Goal: Information Seeking & Learning: Check status

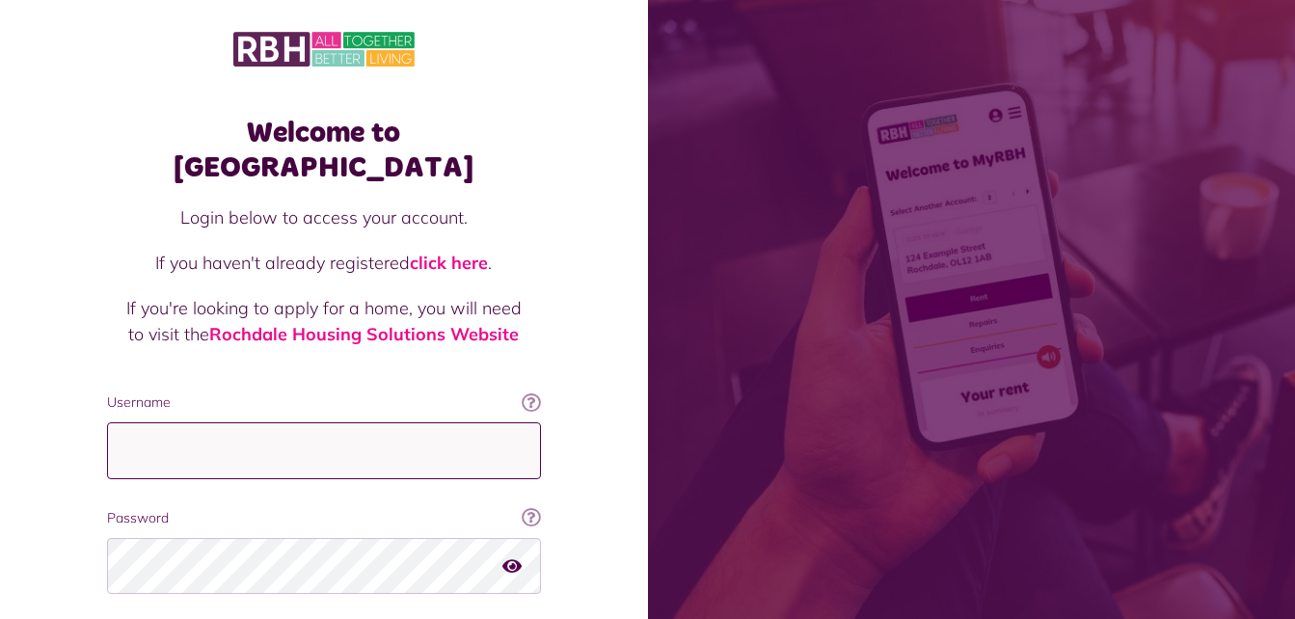
type input "**********"
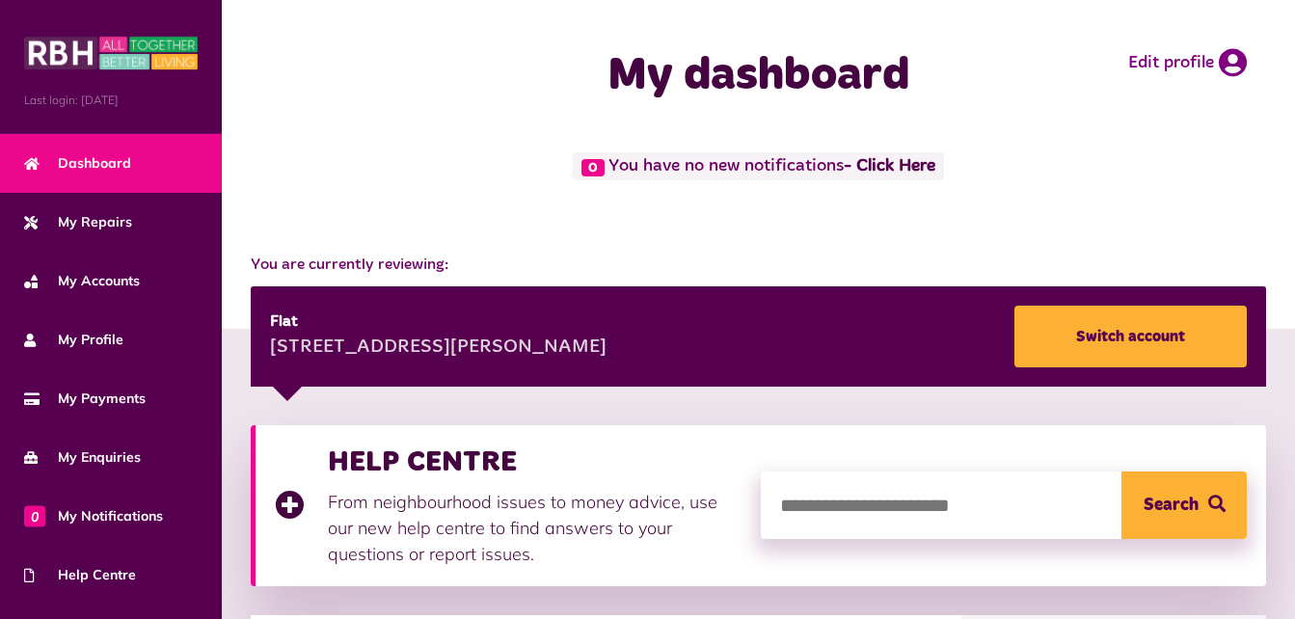
click at [680, 237] on div "You are currently reviewing: [STREET_ADDRESS][PERSON_NAME] Switch account" at bounding box center [758, 310] width 1073 height 152
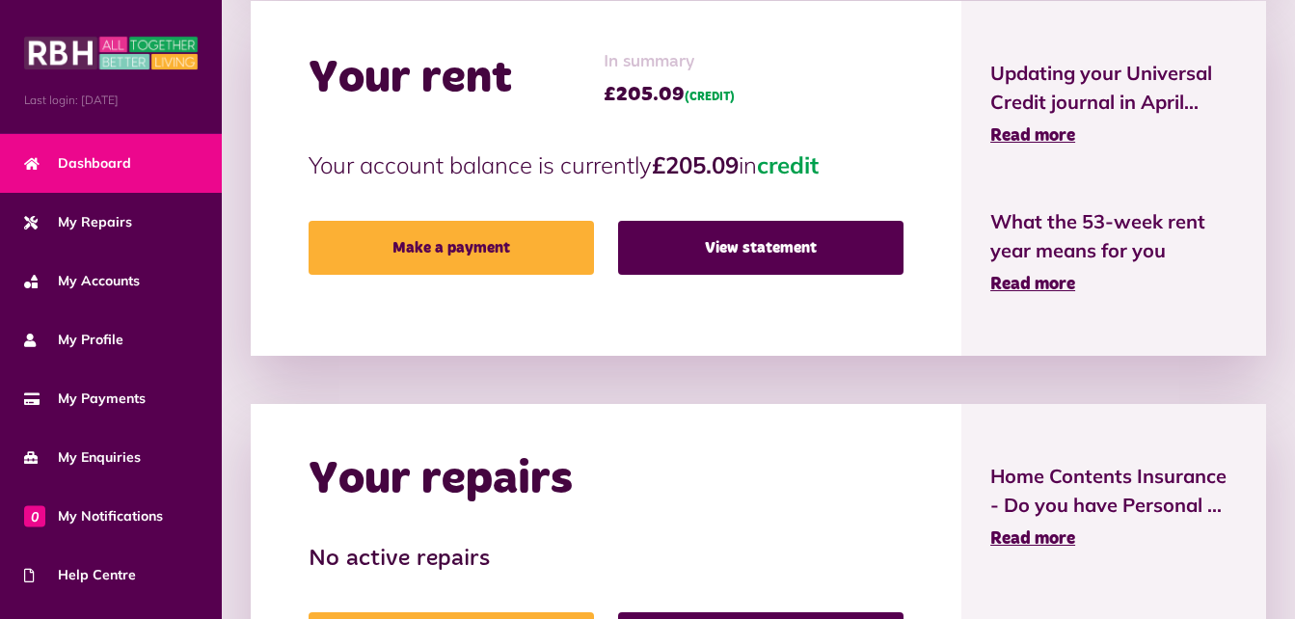
scroll to position [617, 0]
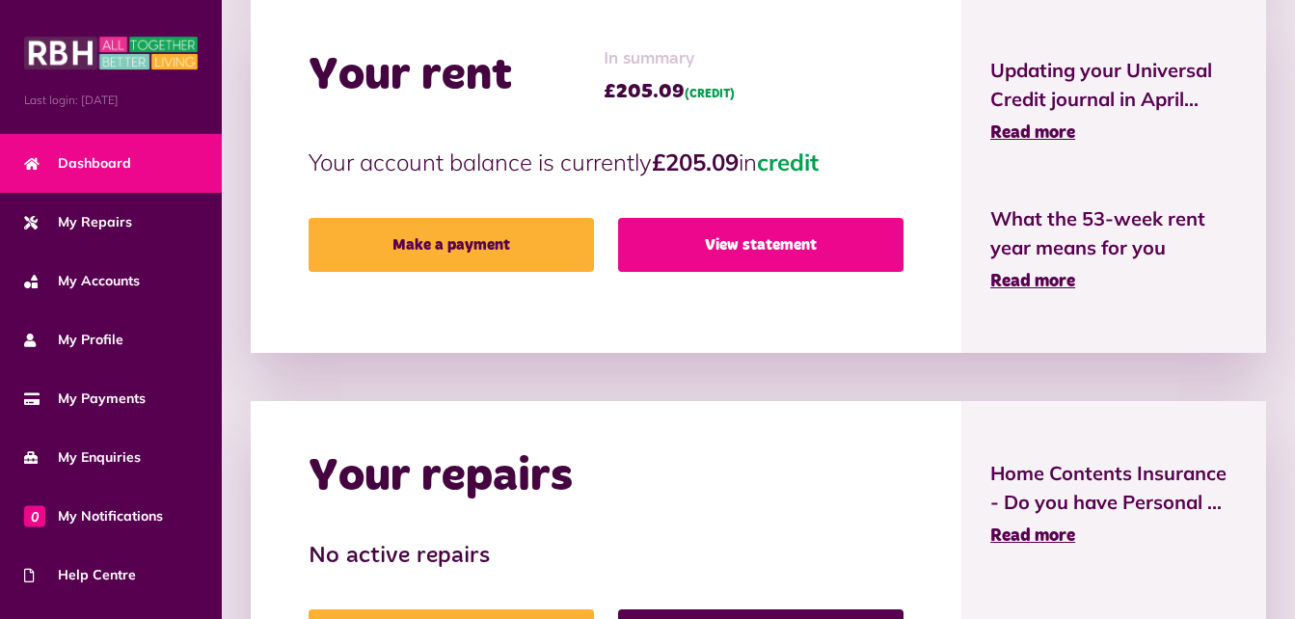
click at [680, 237] on link "View statement" at bounding box center [760, 245] width 285 height 54
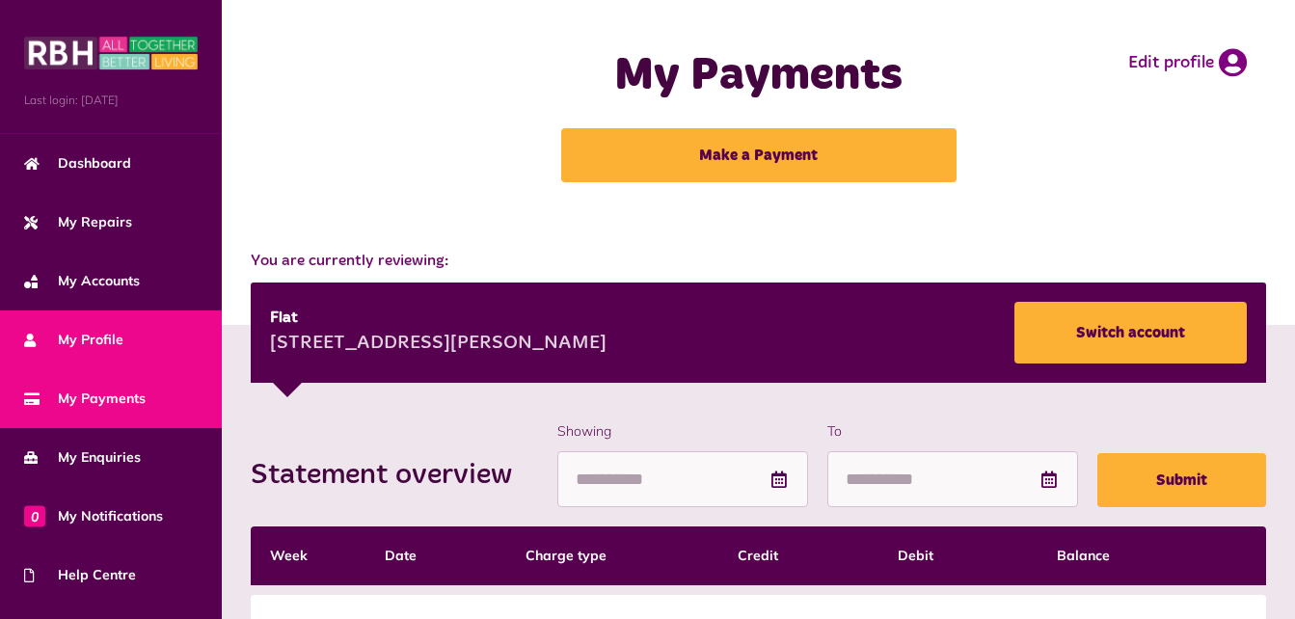
click at [95, 349] on link "My Profile" at bounding box center [111, 340] width 222 height 59
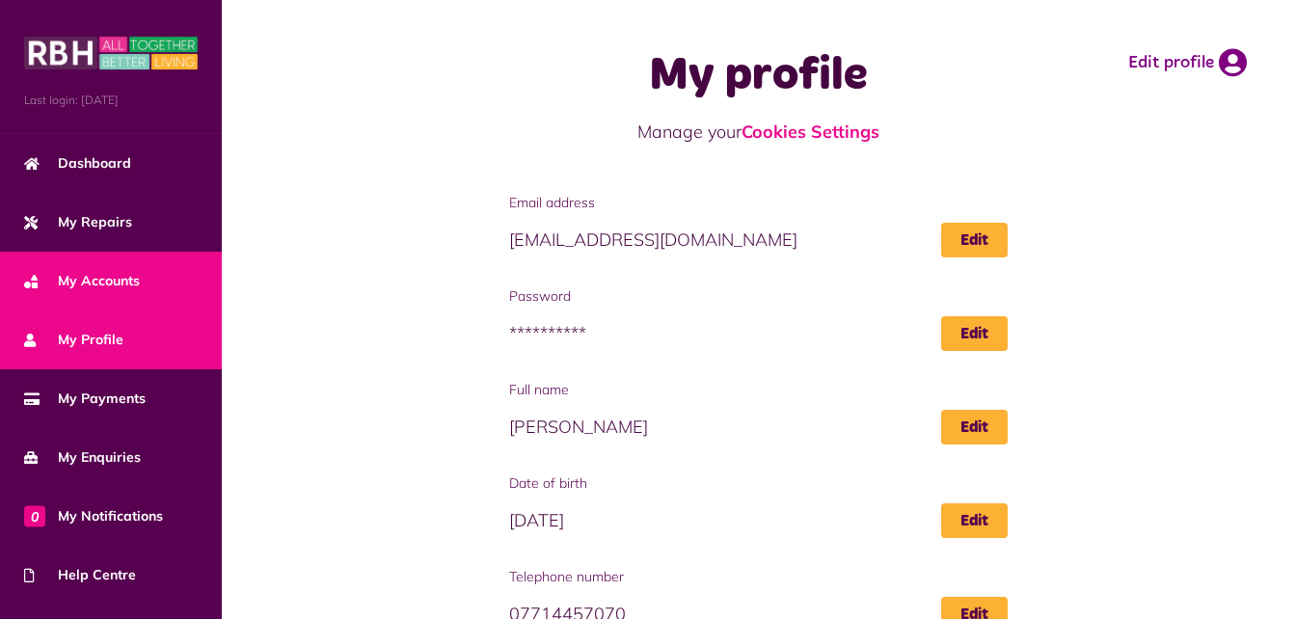
click at [73, 278] on span "My Accounts" at bounding box center [82, 281] width 116 height 20
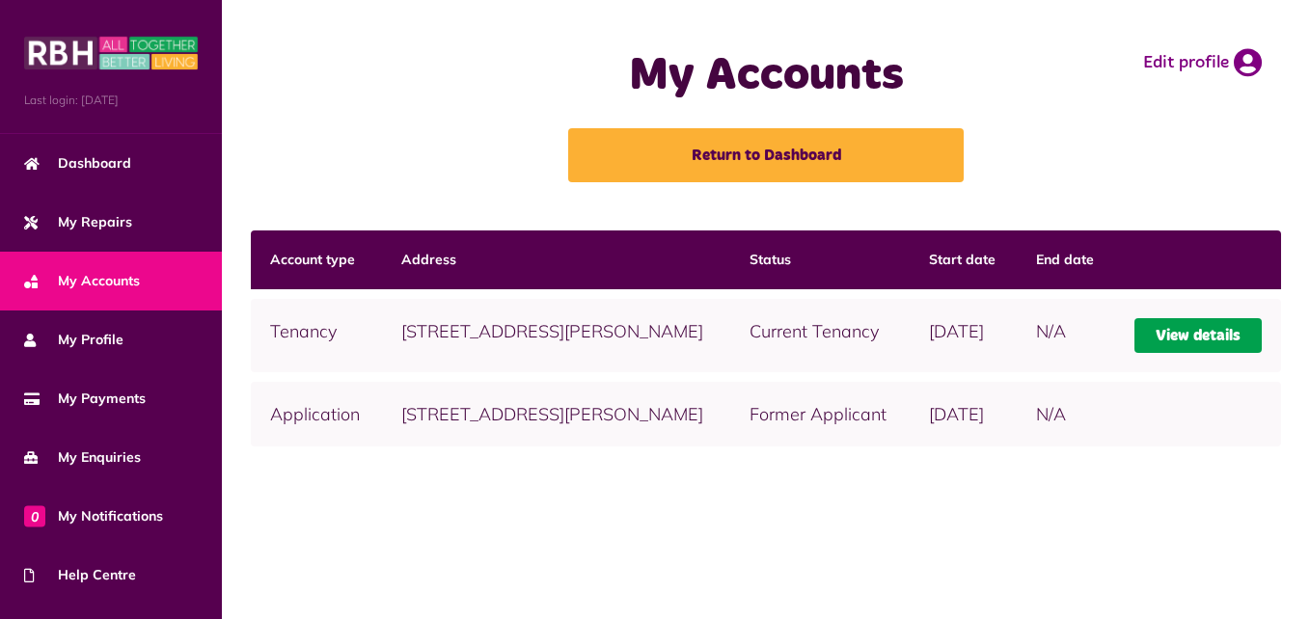
click at [1203, 353] on link "View details" at bounding box center [1197, 335] width 127 height 35
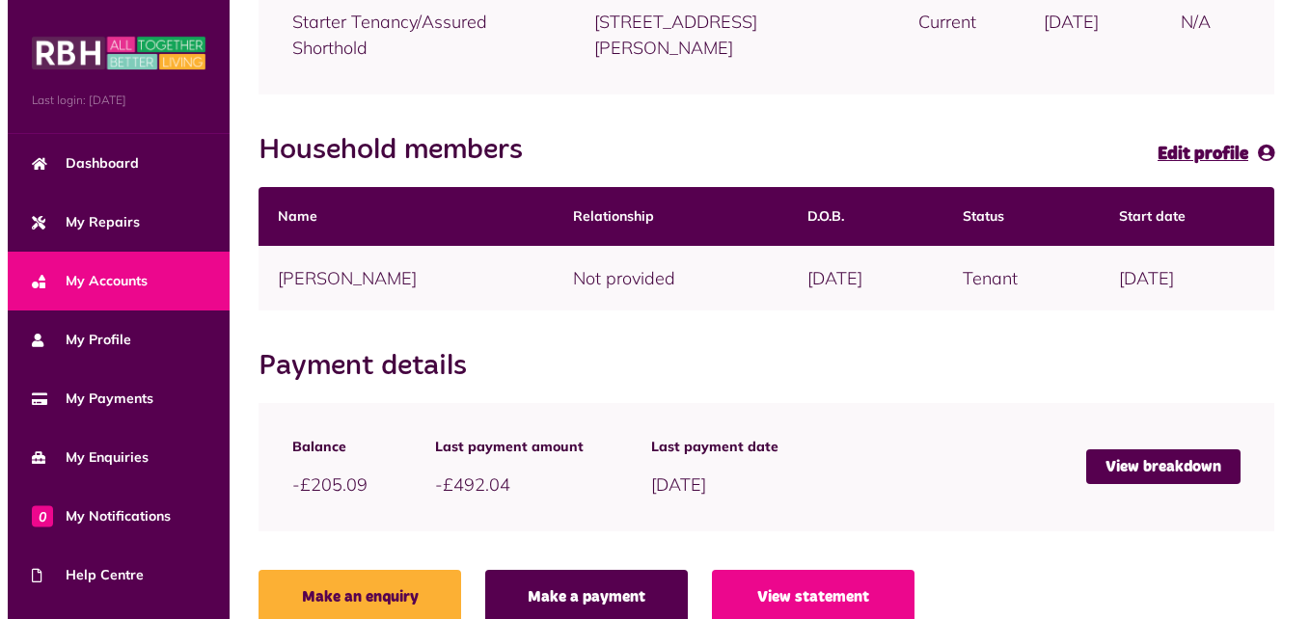
scroll to position [378, 0]
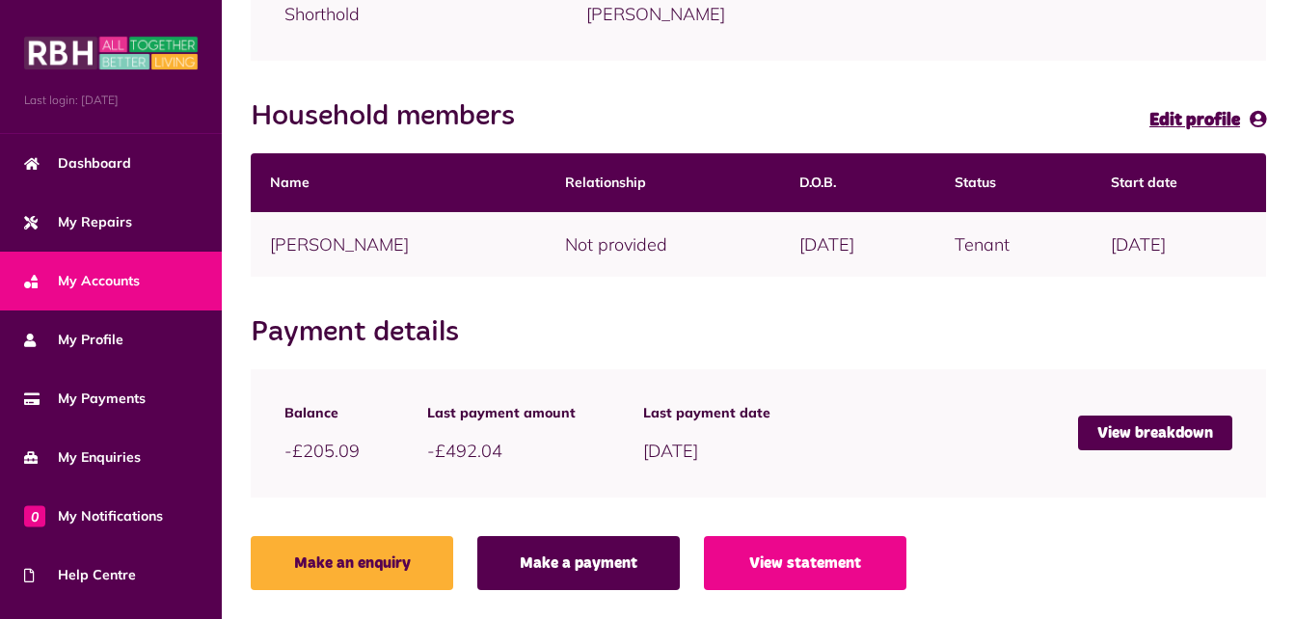
click at [1203, 354] on section "Payment details Balance -£205.09 Last payment amount -£492.04 Last payment date…" at bounding box center [759, 457] width 1016 height 285
click at [1194, 443] on link "View breakdown" at bounding box center [1155, 433] width 154 height 35
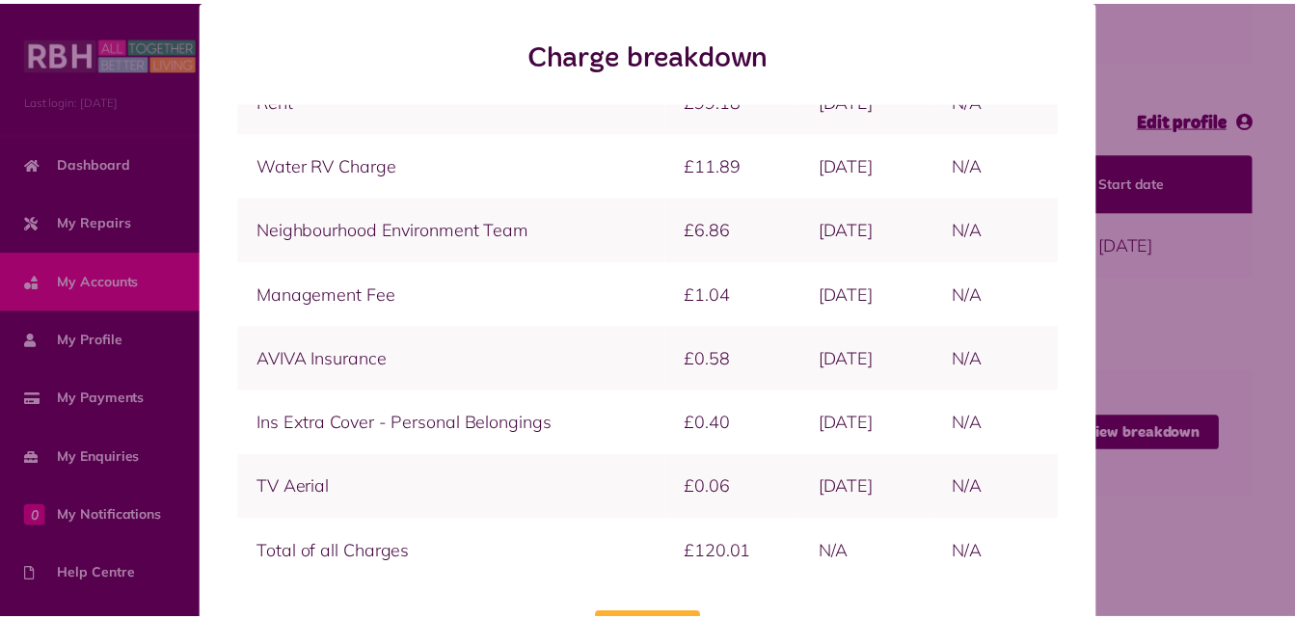
scroll to position [103, 0]
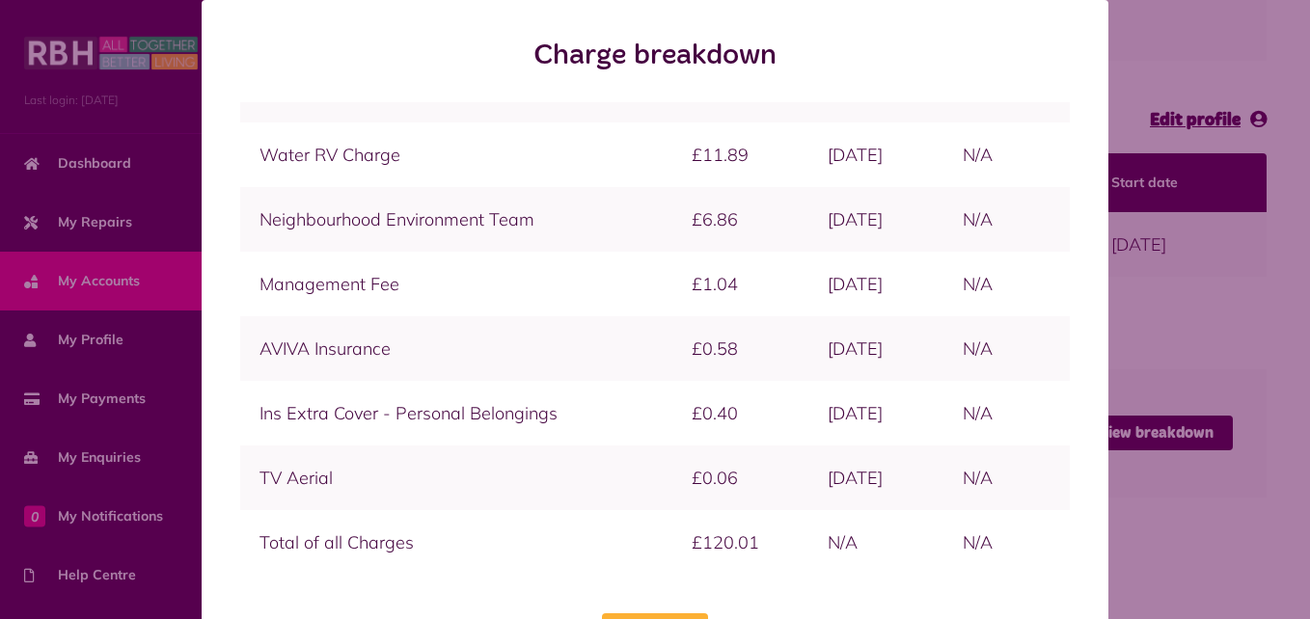
click at [1194, 40] on div "Charge breakdown Charge Amount Start date End Date Ok got it!" at bounding box center [655, 358] width 1294 height 716
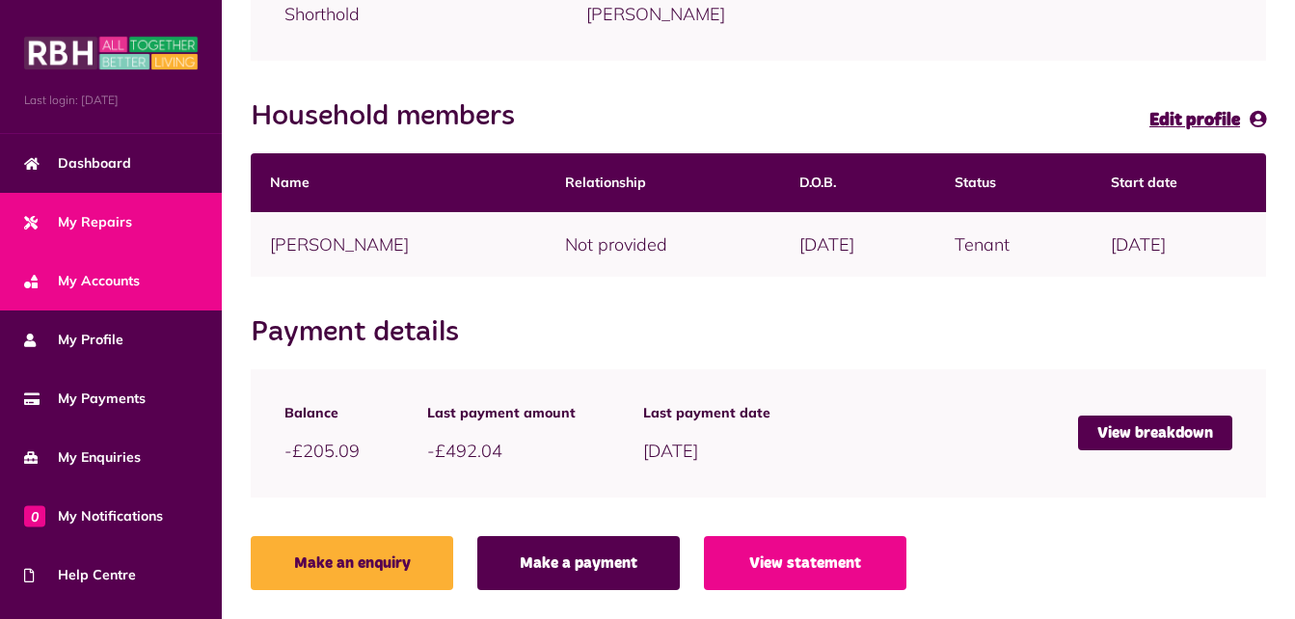
click at [97, 214] on span "My Repairs" at bounding box center [78, 222] width 108 height 20
